Goal: Task Accomplishment & Management: Use online tool/utility

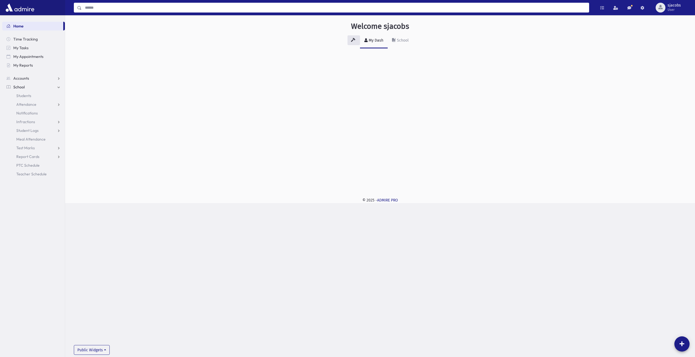
drag, startPoint x: 106, startPoint y: 6, endPoint x: 92, endPoint y: 6, distance: 13.3
click at [106, 6] on input "Search" at bounding box center [335, 8] width 507 height 10
type input "******"
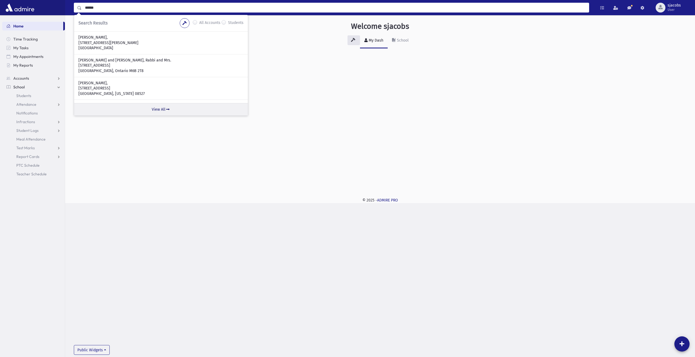
click at [162, 109] on link "View All" at bounding box center [161, 109] width 174 height 12
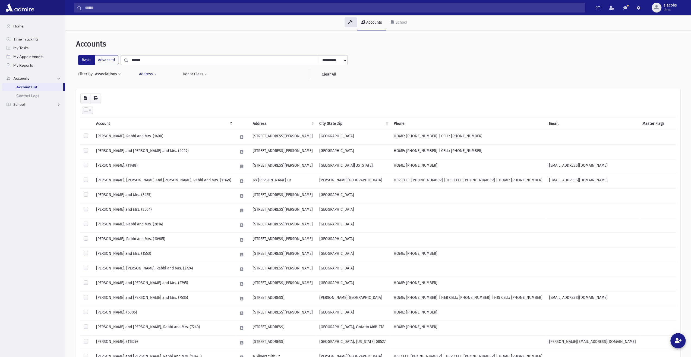
click at [152, 74] on button "Address" at bounding box center [148, 74] width 18 height 10
click at [154, 73] on span at bounding box center [155, 74] width 3 height 3
click at [120, 74] on span at bounding box center [119, 74] width 3 height 3
click at [148, 88] on ul at bounding box center [155, 89] width 36 height 8
click at [131, 90] on select "**********" at bounding box center [116, 90] width 37 height 10
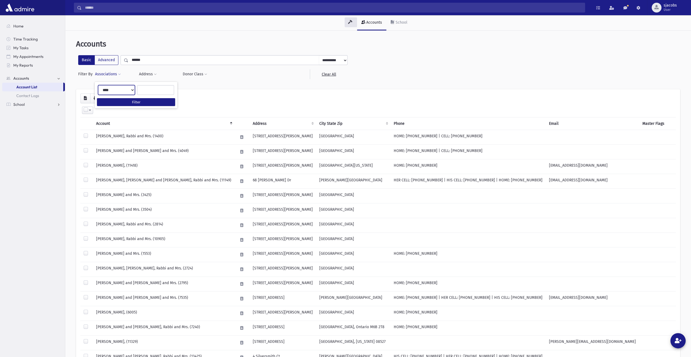
click at [131, 90] on select "**********" at bounding box center [116, 90] width 37 height 10
click at [272, 87] on div "**********" at bounding box center [378, 72] width 604 height 34
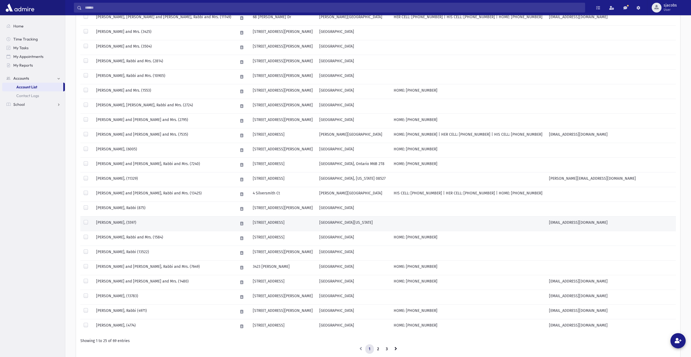
scroll to position [186, 0]
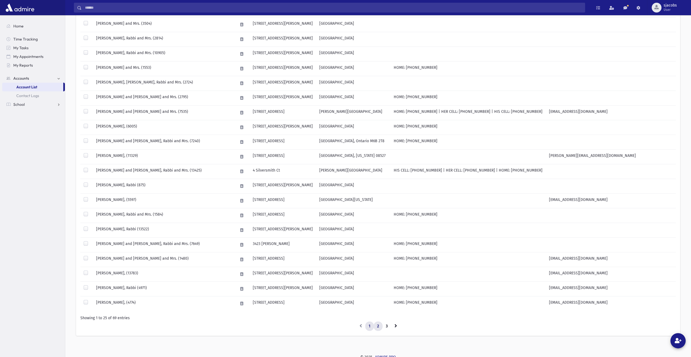
click at [379, 322] on link "2" at bounding box center [378, 326] width 9 height 10
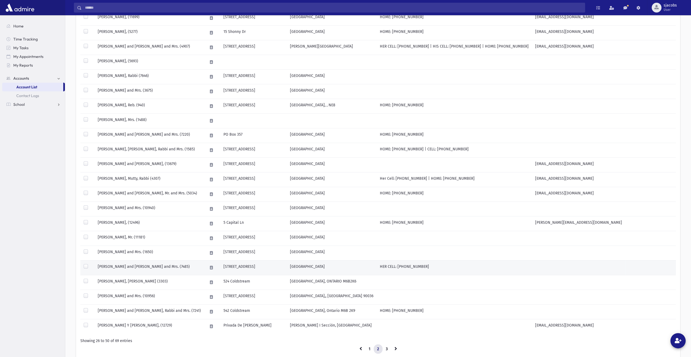
scroll to position [186, 0]
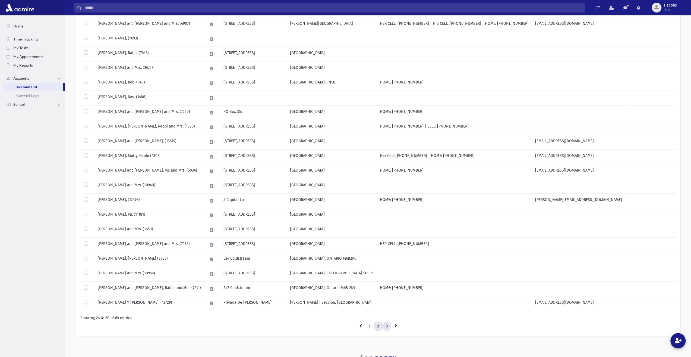
click at [388, 322] on link "3" at bounding box center [386, 326] width 9 height 10
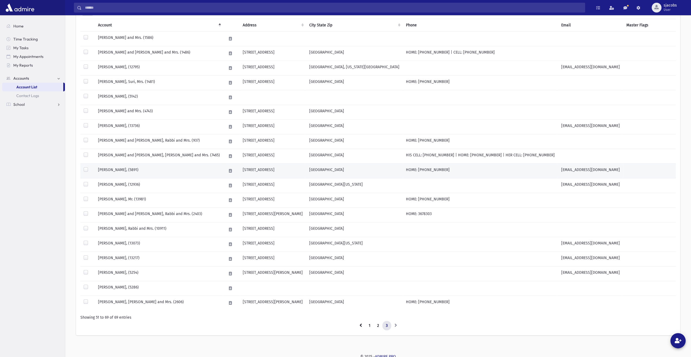
click at [196, 171] on td "[PERSON_NAME], (5891)" at bounding box center [159, 170] width 128 height 15
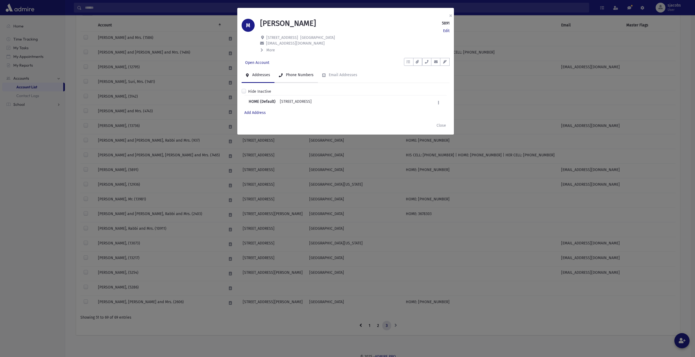
click at [289, 75] on div "Phone Numbers" at bounding box center [299, 74] width 29 height 5
click at [332, 76] on div "Email Addresses" at bounding box center [343, 74] width 30 height 5
click at [301, 76] on div "Phone Numbers" at bounding box center [299, 74] width 29 height 5
click at [428, 62] on icon "button" at bounding box center [427, 62] width 4 height 4
click at [389, 59] on div "Open Account To Do's No open tasks Show List Documents No documents Show List •…" at bounding box center [346, 63] width 208 height 10
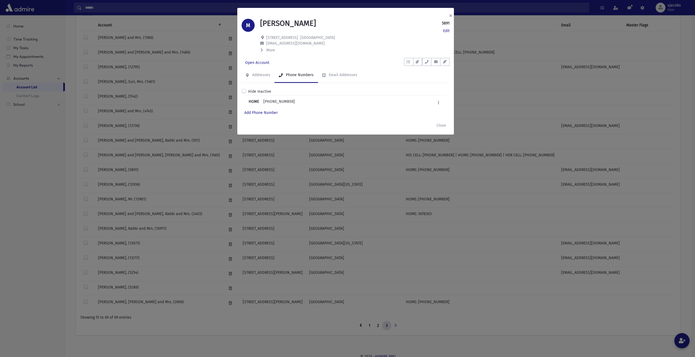
click at [450, 15] on button "×" at bounding box center [451, 15] width 12 height 15
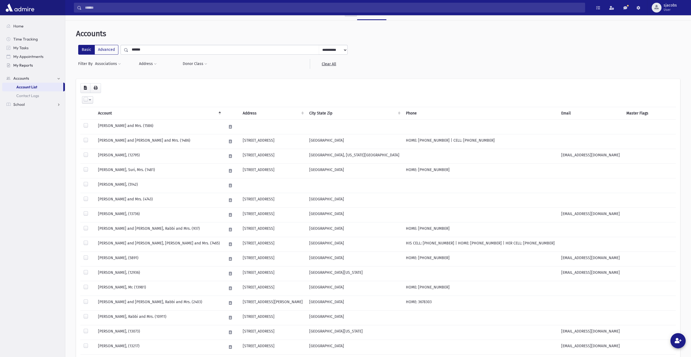
scroll to position [0, 0]
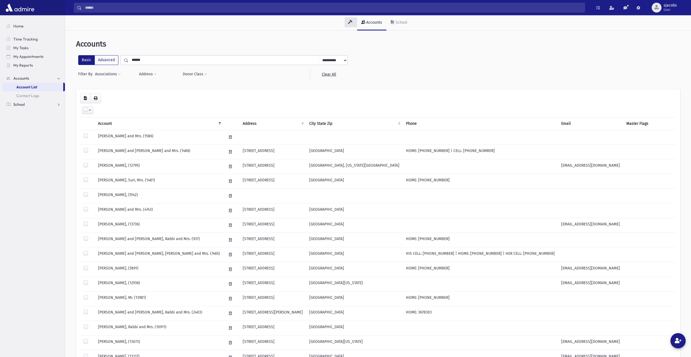
click at [21, 103] on span "School" at bounding box center [18, 104] width 11 height 5
click at [28, 105] on span "Attendance" at bounding box center [26, 104] width 20 height 5
click at [34, 112] on link "Entry" at bounding box center [33, 113] width 63 height 9
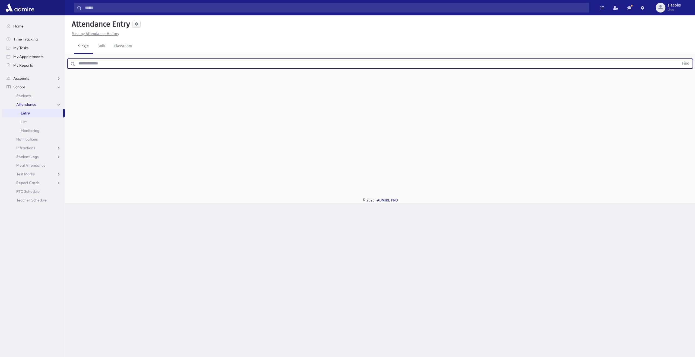
click at [115, 63] on input "text" at bounding box center [377, 64] width 604 height 10
type input "*****"
click at [679, 59] on button "Find" at bounding box center [686, 63] width 14 height 9
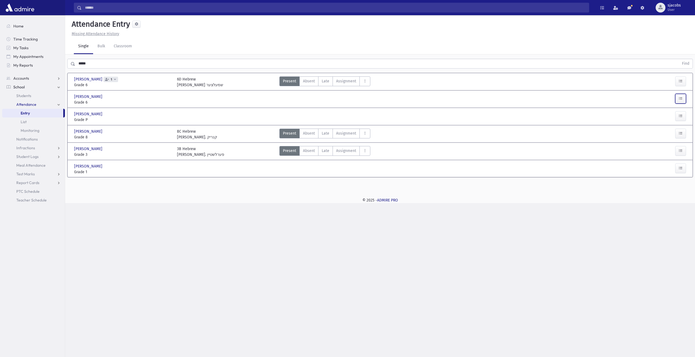
click at [682, 99] on icon "button" at bounding box center [681, 98] width 4 height 5
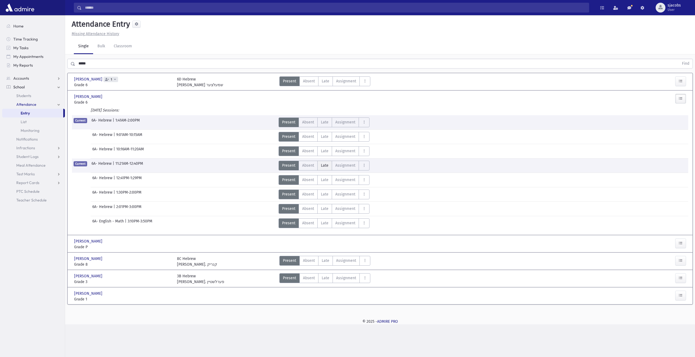
click at [327, 163] on span "Late" at bounding box center [325, 165] width 8 height 6
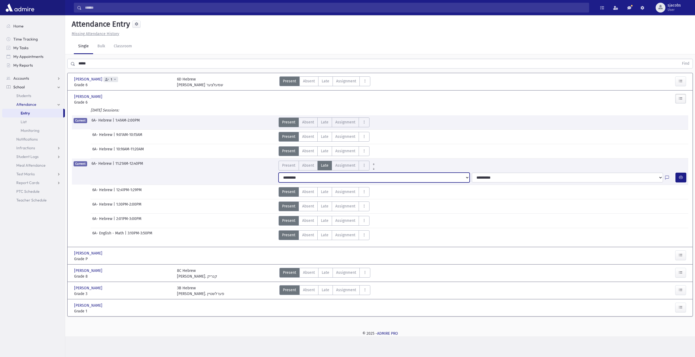
drag, startPoint x: 326, startPoint y: 176, endPoint x: 322, endPoint y: 178, distance: 4.3
click at [325, 176] on select "**********" at bounding box center [374, 177] width 191 height 10
click at [370, 160] on link "AttTypes" at bounding box center [374, 162] width 8 height 4
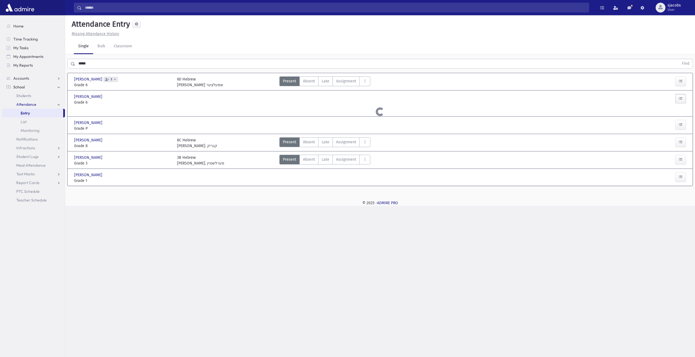
click at [362, 164] on div "Cut C Disrespectful Disrespectful Disturbing Class other" at bounding box center [365, 160] width 11 height 11
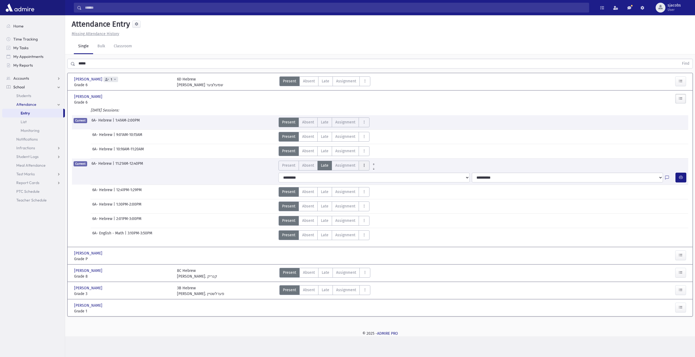
click at [362, 163] on icon "AttTypes" at bounding box center [364, 165] width 4 height 5
click at [386, 234] on class"] "late to class late to class" at bounding box center [384, 239] width 50 height 10
click at [678, 178] on button "button" at bounding box center [681, 177] width 11 height 10
